Goal: Navigation & Orientation: Find specific page/section

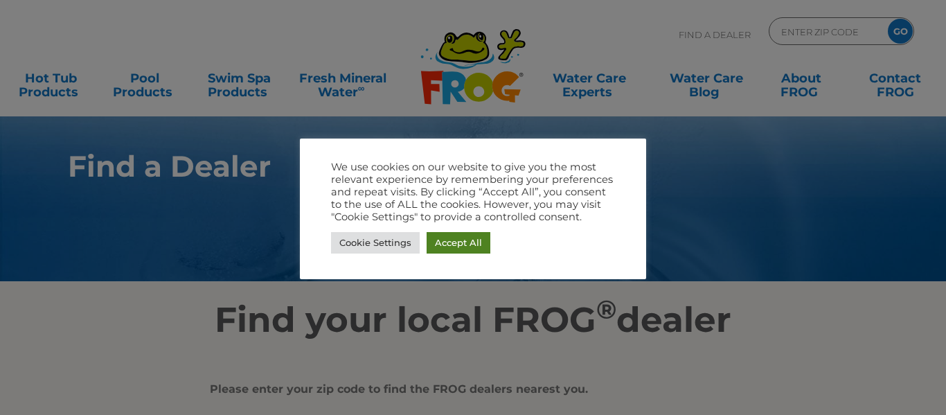
click at [457, 240] on link "Accept All" at bounding box center [459, 242] width 64 height 21
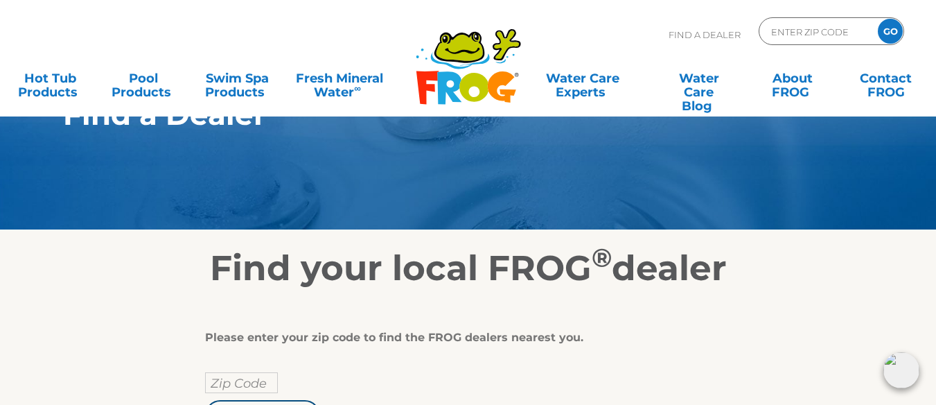
scroll to position [139, 0]
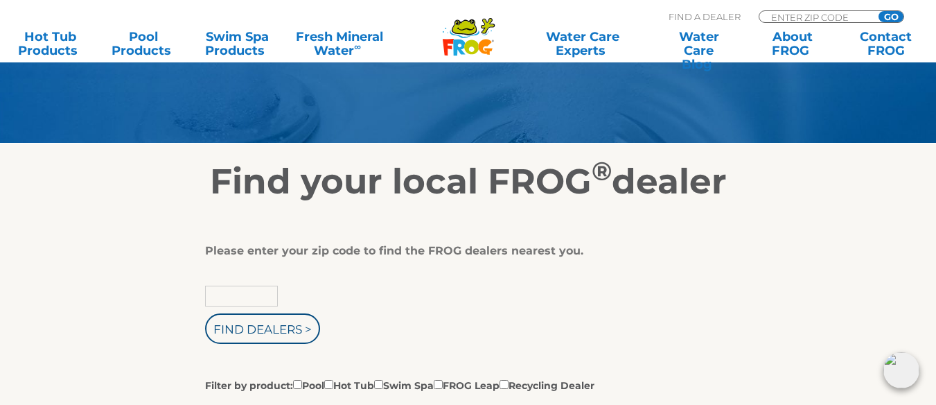
click at [246, 291] on input "text" at bounding box center [241, 295] width 73 height 21
type input "48464"
click at [256, 333] on input "Find Dealers >" at bounding box center [262, 328] width 115 height 30
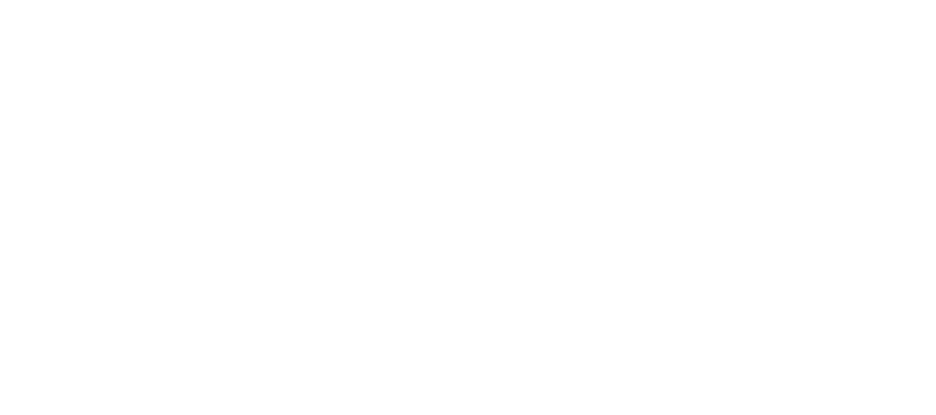
click at [0, 0] on html at bounding box center [0, 0] width 0 height 0
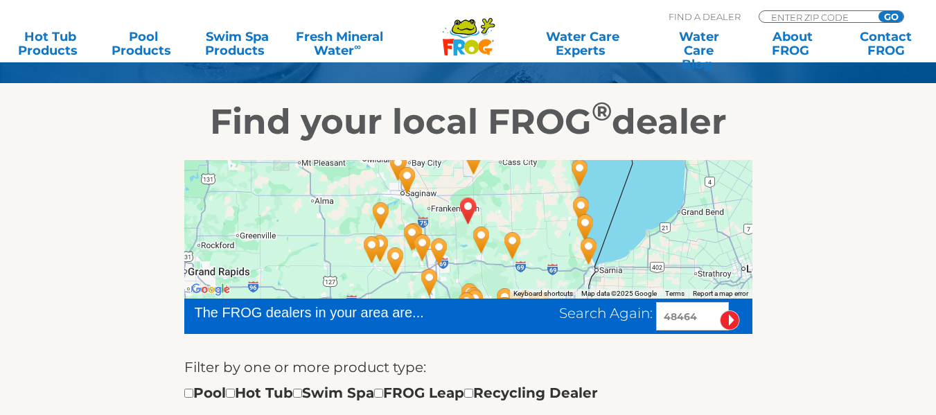
scroll to position [277, 0]
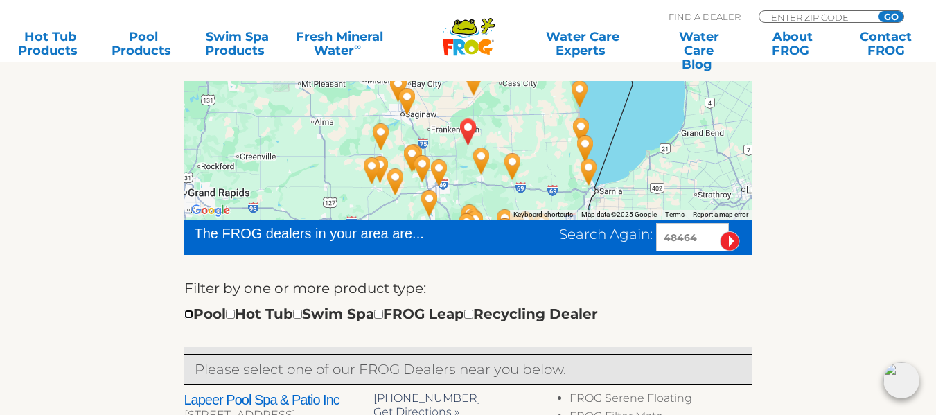
click at [191, 312] on input "checkbox" at bounding box center [188, 314] width 9 height 9
checkbox input "true"
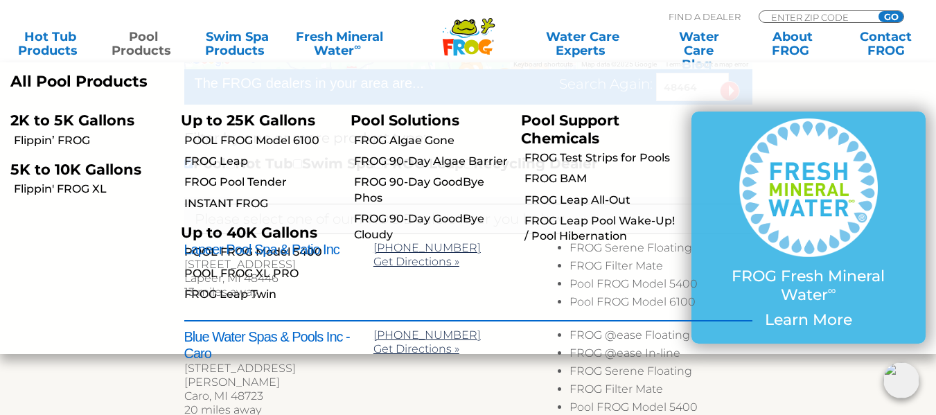
click at [135, 46] on link "Pool Products" at bounding box center [143, 44] width 73 height 28
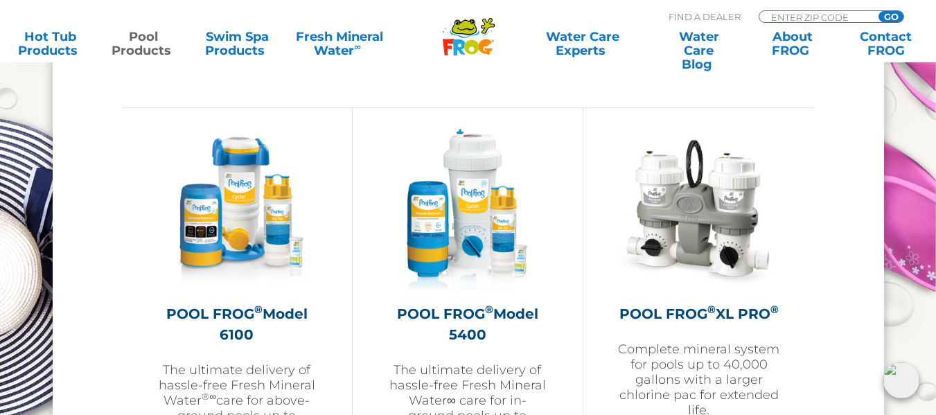
scroll to position [2009, 0]
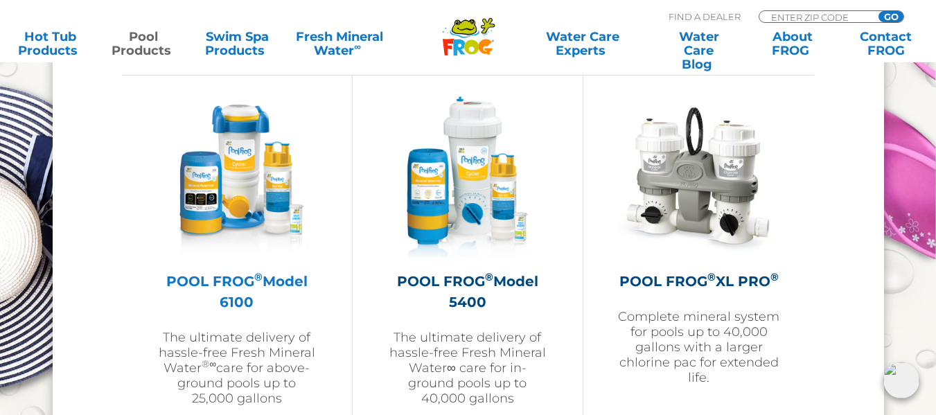
click at [236, 222] on img at bounding box center [237, 176] width 161 height 161
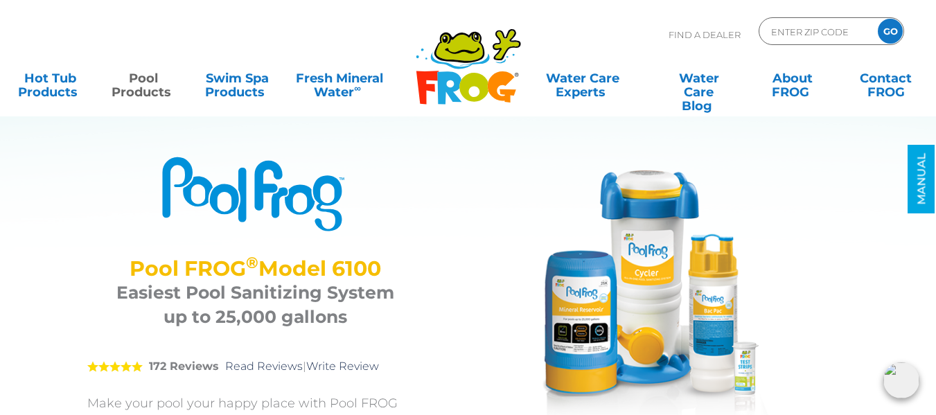
click at [657, 325] on img at bounding box center [642, 294] width 277 height 277
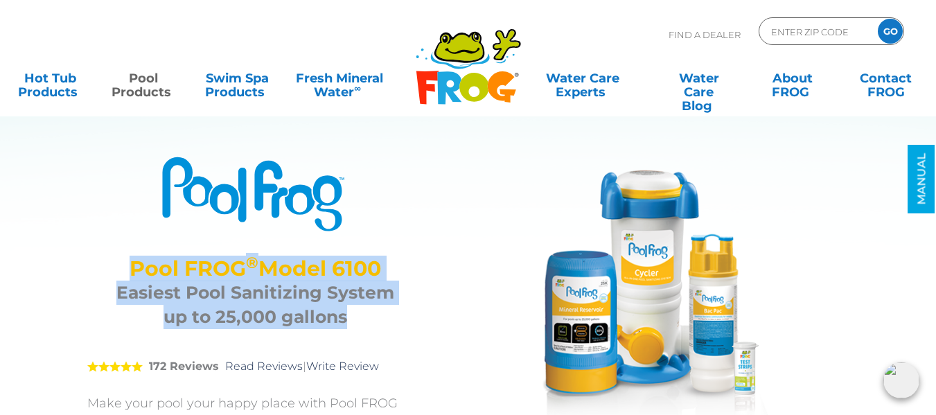
drag, startPoint x: 109, startPoint y: 267, endPoint x: 344, endPoint y: 311, distance: 239.7
click at [344, 311] on div "Pool FROG ® Model 6100 Easiest Pool Sanitizing System up to 25,000 gallons" at bounding box center [255, 289] width 336 height 100
copy div "Pool FROG ® Model 6100 Easiest Pool Sanitizing System up to 25,000 gallons"
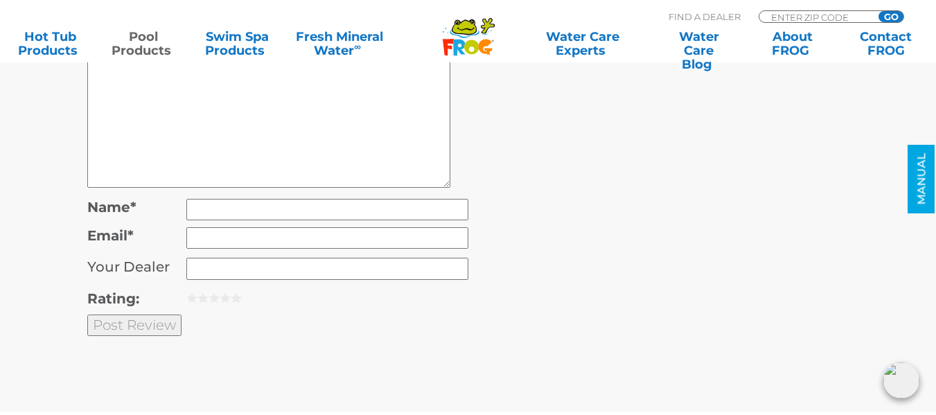
scroll to position [4088, 0]
